Goal: Entertainment & Leisure: Consume media (video, audio)

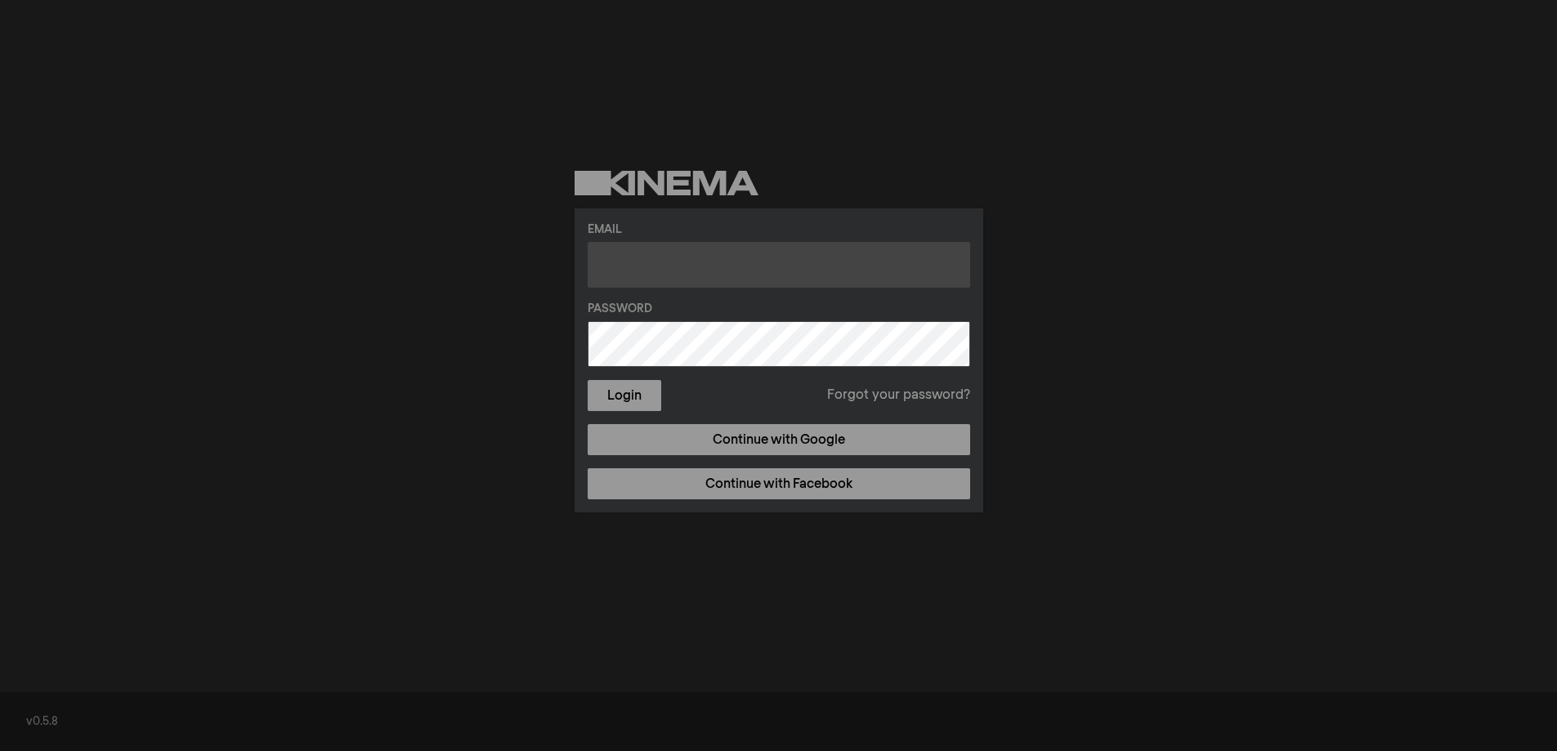
click at [660, 258] on input "text" at bounding box center [779, 265] width 383 height 46
type input "stephanie@templesanjose.org"
click at [588, 380] on button "Login" at bounding box center [625, 395] width 74 height 31
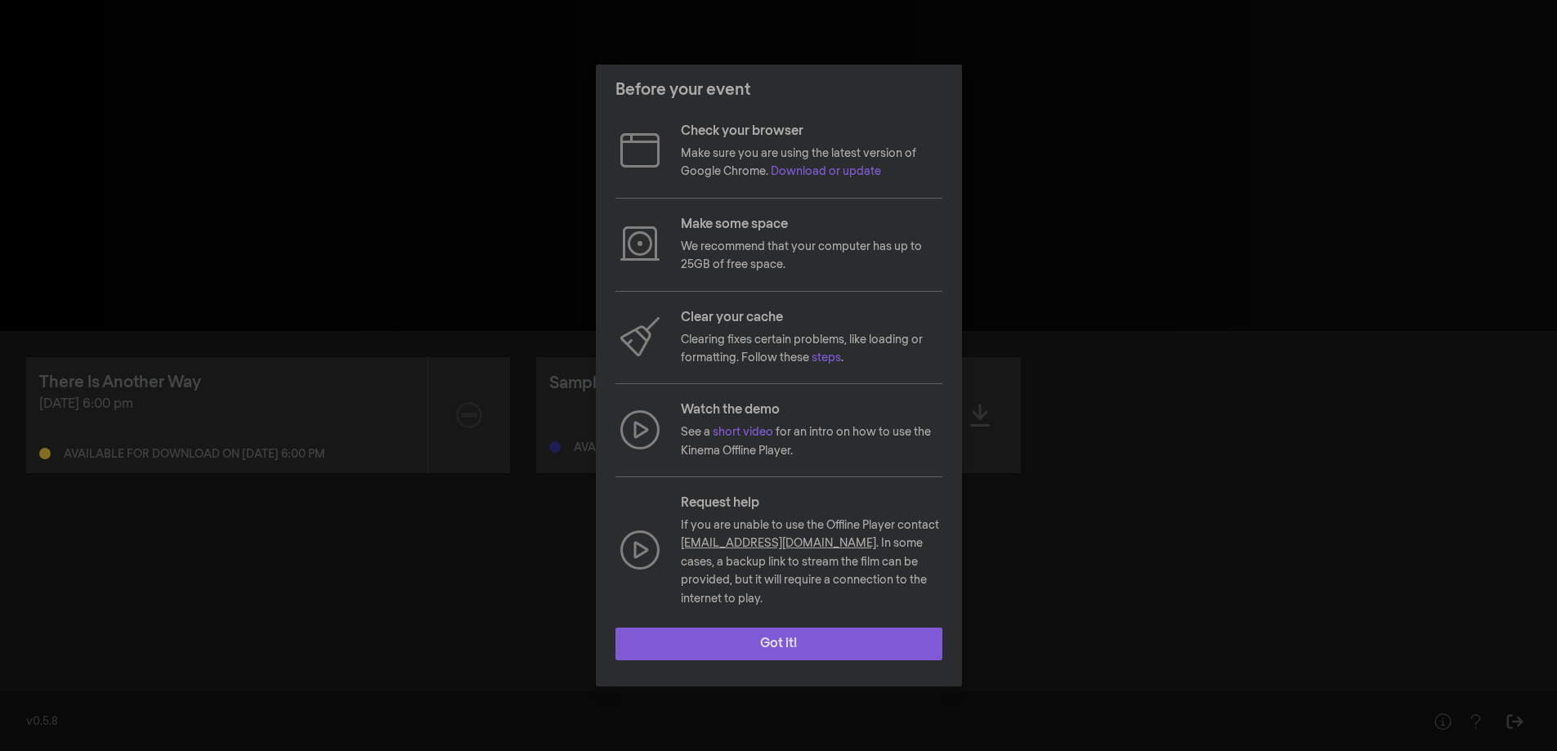
click at [833, 640] on button "Got it!" at bounding box center [779, 644] width 327 height 33
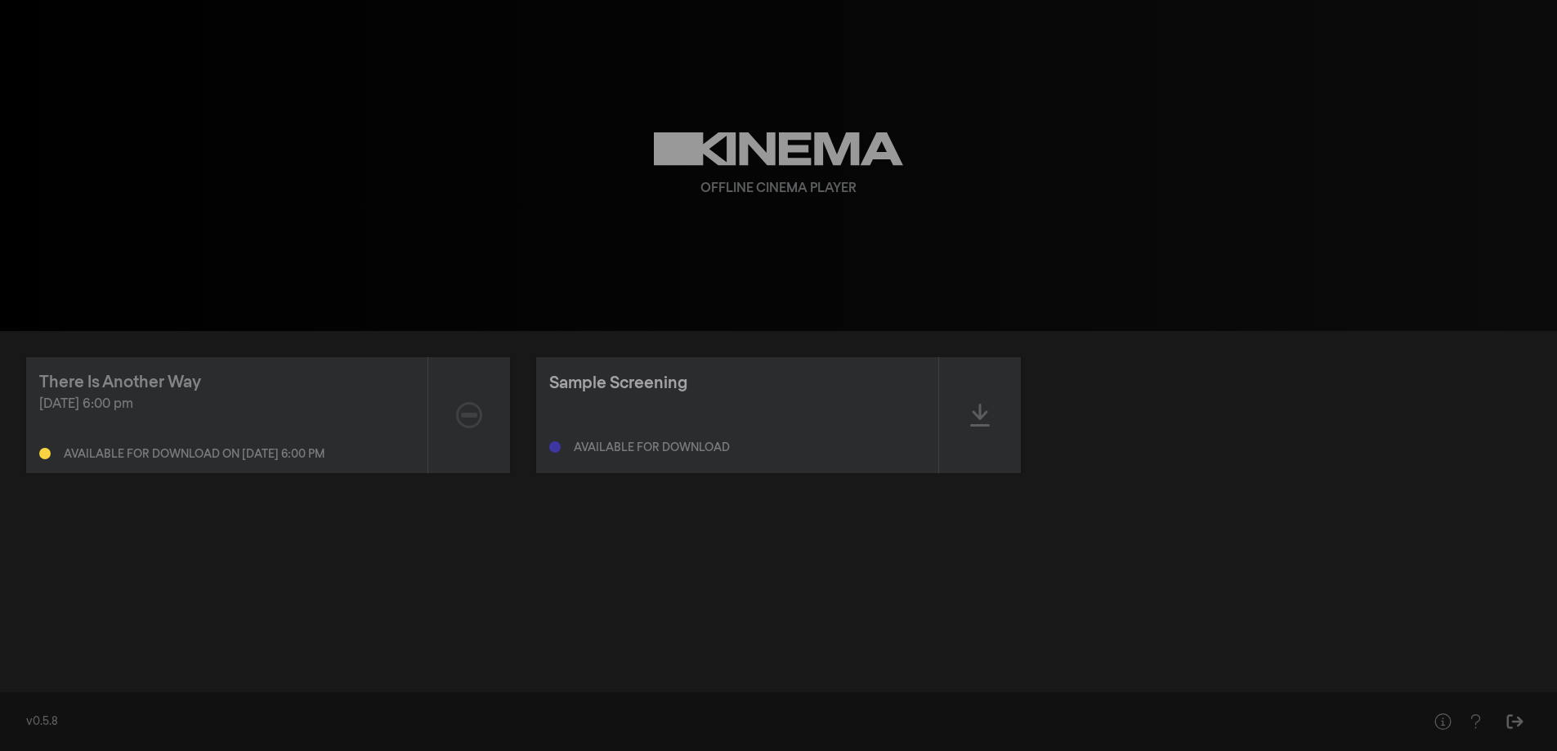
click at [655, 383] on div "Sample Screening" at bounding box center [618, 383] width 138 height 25
click at [967, 421] on div at bounding box center [980, 415] width 82 height 116
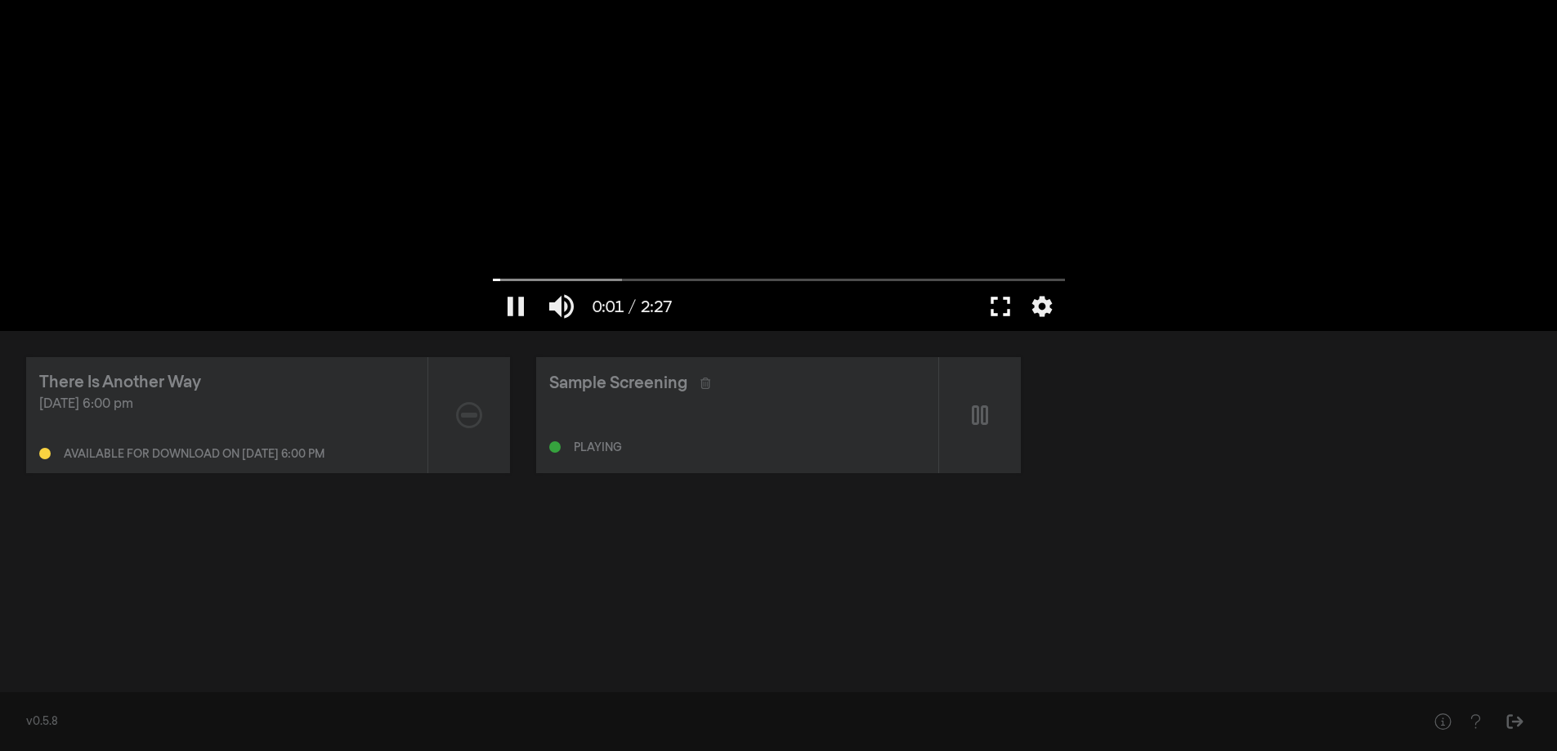
click at [994, 308] on button "fullscreen" at bounding box center [1001, 306] width 46 height 49
click at [1378, 95] on div "replay 2:27 / 2:27 volume_up fullscreen settings closed_caption Captions Off se…" at bounding box center [778, 165] width 1557 height 331
click at [1513, 722] on icon "Sign Out" at bounding box center [1515, 722] width 16 height 15
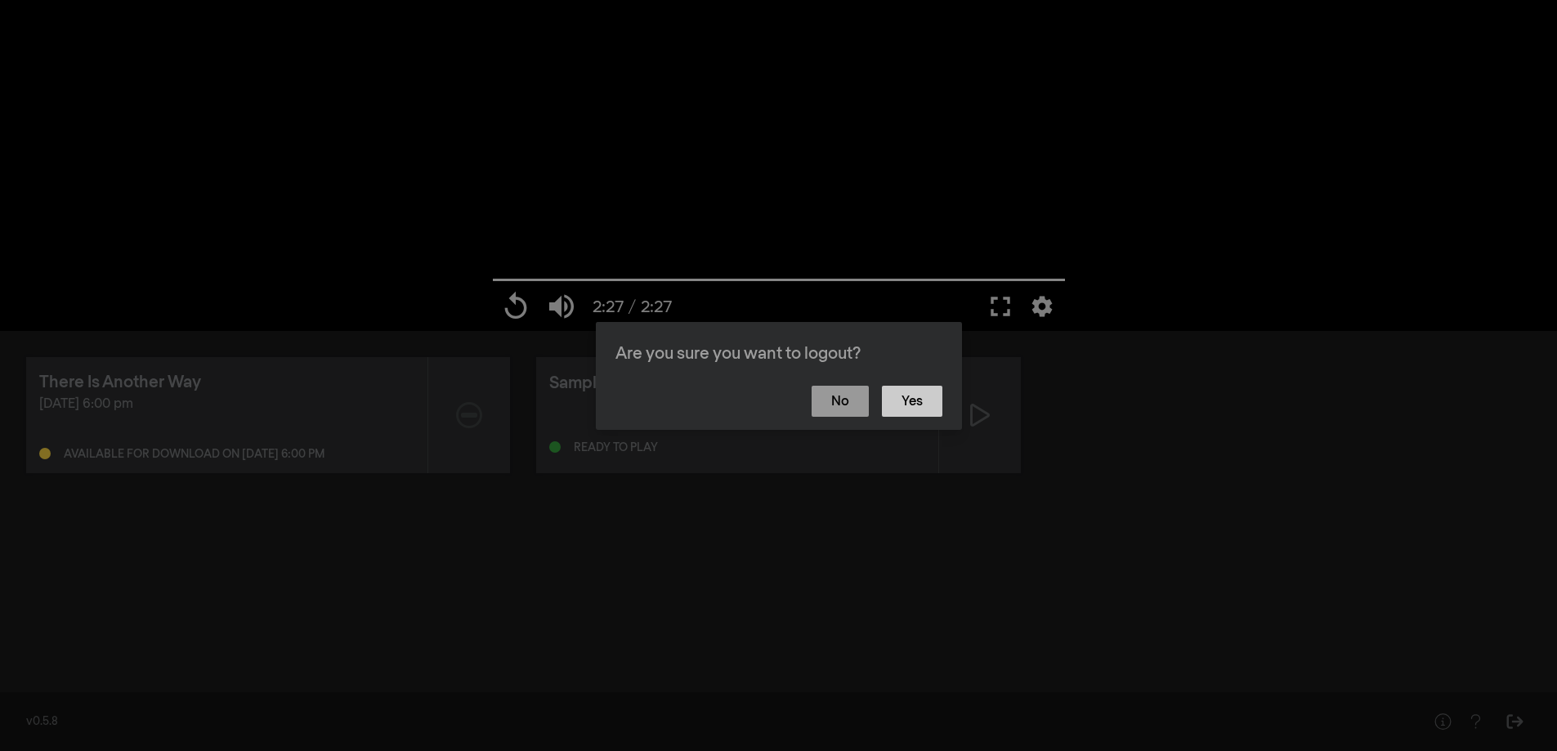
type input "147.146"
click at [918, 403] on button "Yes" at bounding box center [912, 401] width 60 height 31
